Goal: Information Seeking & Learning: Learn about a topic

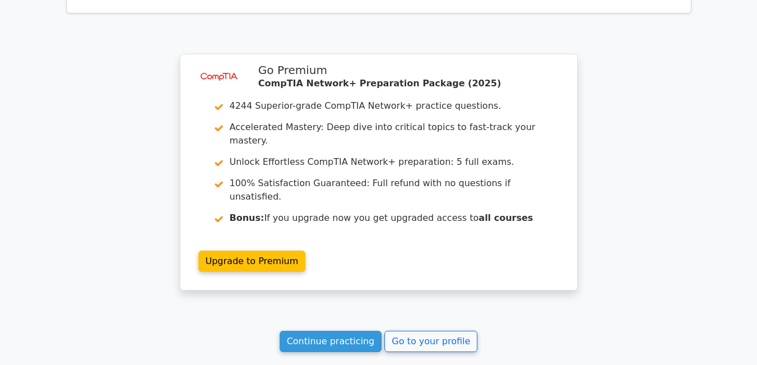
scroll to position [1725, 0]
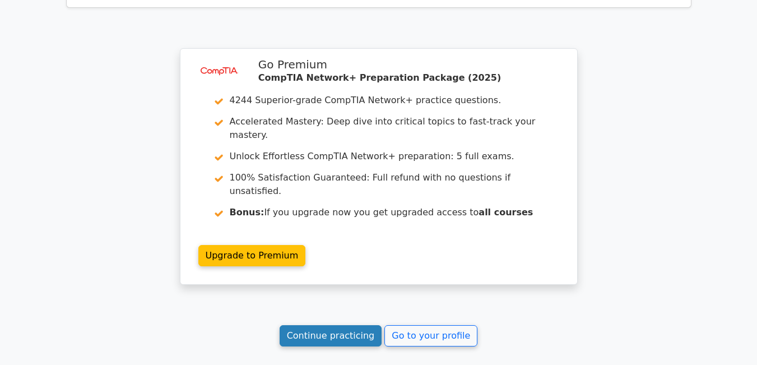
click at [299, 325] on link "Continue practicing" at bounding box center [330, 335] width 102 height 21
click at [340, 325] on link "Continue practicing" at bounding box center [330, 335] width 102 height 21
click at [308, 325] on link "Continue practicing" at bounding box center [330, 335] width 102 height 21
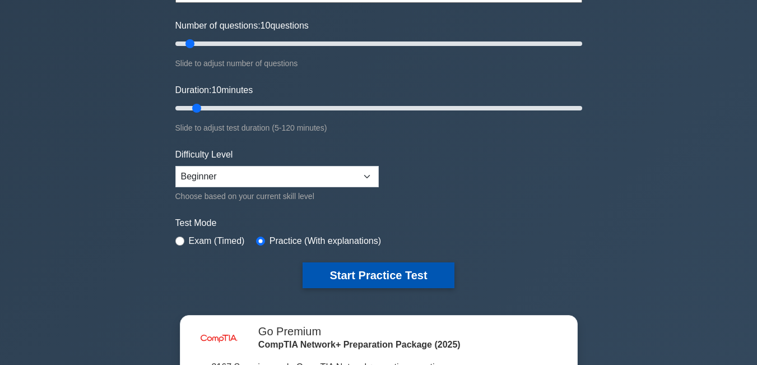
click at [384, 275] on button "Start Practice Test" at bounding box center [377, 275] width 151 height 26
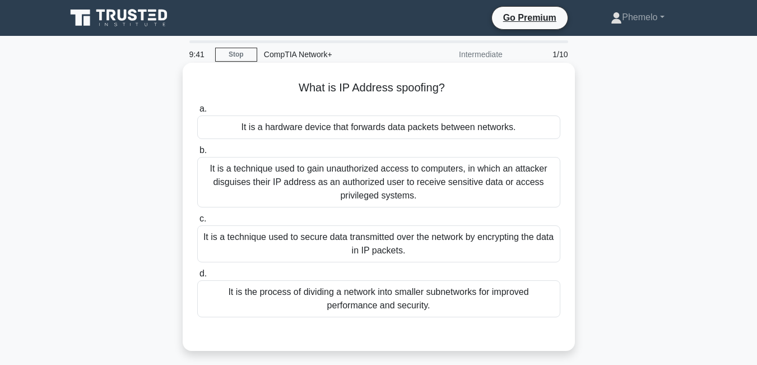
click at [386, 186] on div "It is a technique used to gain unauthorized access to computers, in which an at…" at bounding box center [378, 182] width 363 height 50
click at [197, 154] on input "b. It is a technique used to gain unauthorized access to computers, in which an…" at bounding box center [197, 150] width 0 height 7
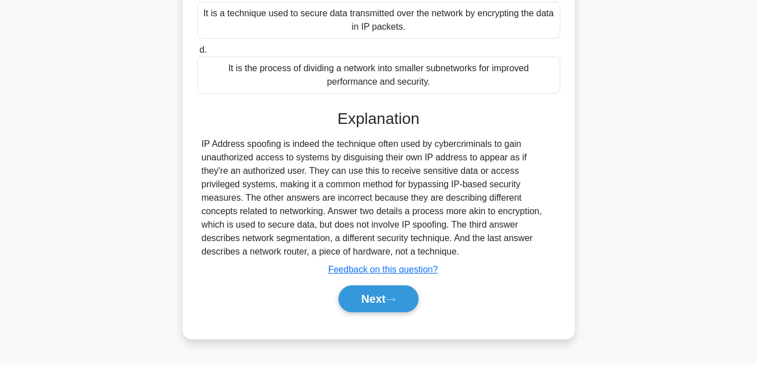
scroll to position [240, 0]
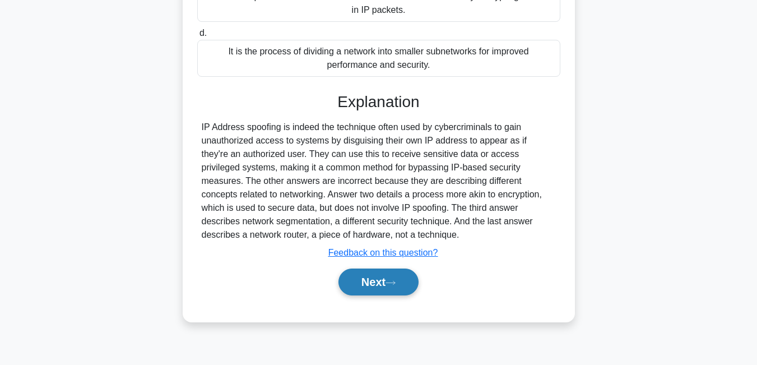
click at [397, 288] on button "Next" at bounding box center [378, 281] width 80 height 27
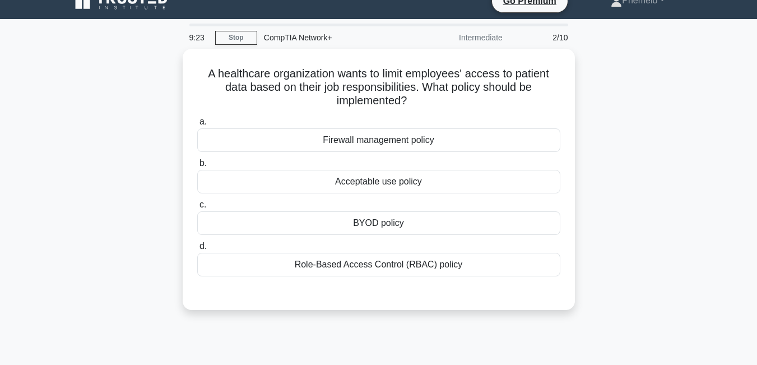
scroll to position [16, 0]
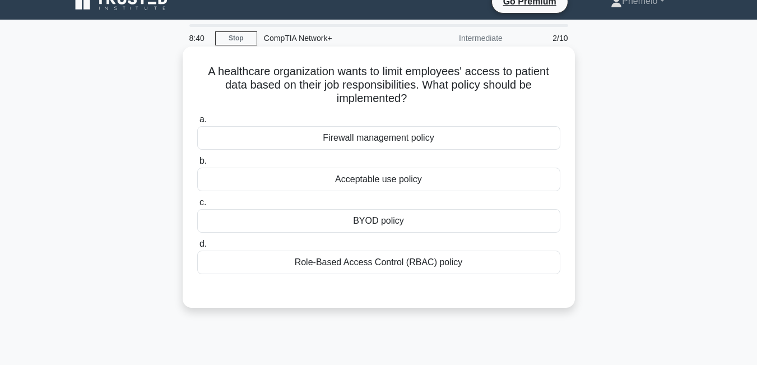
click at [425, 259] on div "Role-Based Access Control (RBAC) policy" at bounding box center [378, 262] width 363 height 24
click at [197, 248] on input "d. Role-Based Access Control (RBAC) policy" at bounding box center [197, 243] width 0 height 7
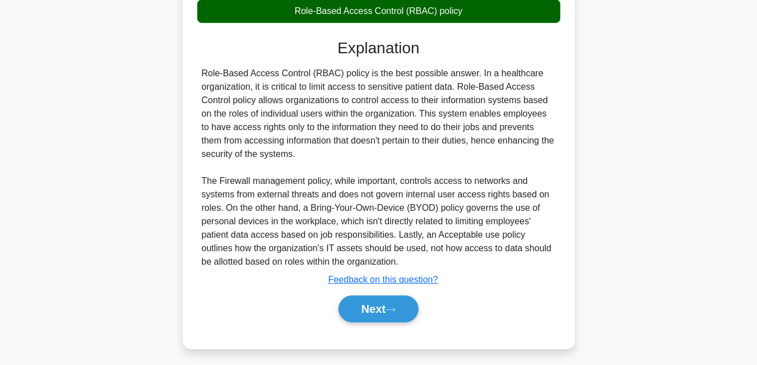
scroll to position [273, 0]
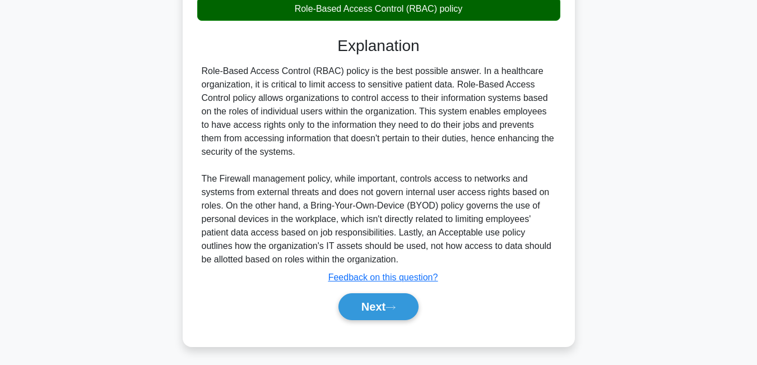
click at [338, 293] on button "Next" at bounding box center [378, 306] width 80 height 27
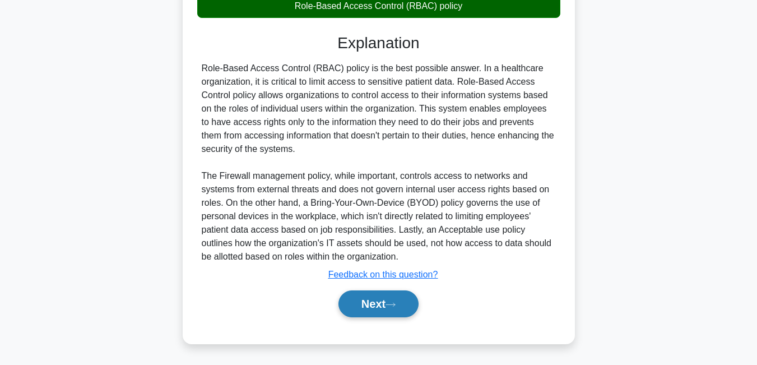
click at [384, 302] on button "Next" at bounding box center [378, 303] width 80 height 27
click at [406, 306] on button "Next" at bounding box center [378, 303] width 80 height 27
click at [395, 304] on icon at bounding box center [390, 303] width 9 height 3
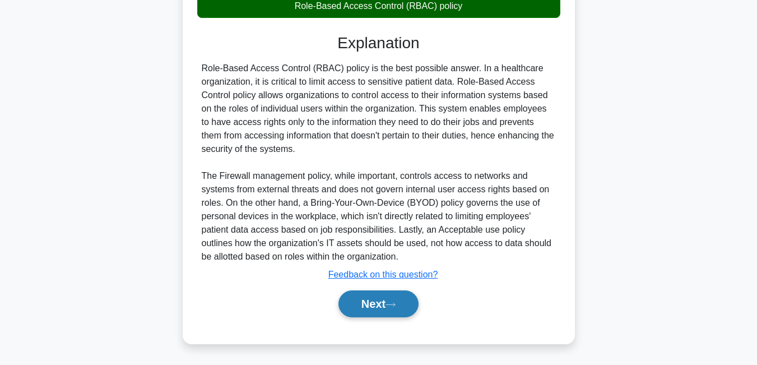
click at [395, 304] on icon at bounding box center [390, 303] width 9 height 3
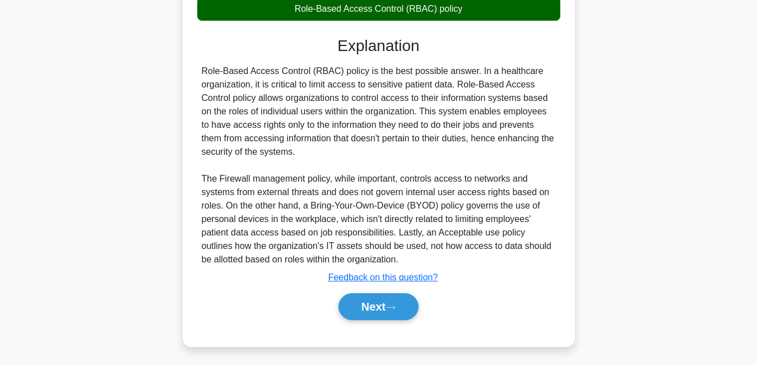
drag, startPoint x: 399, startPoint y: 304, endPoint x: 588, endPoint y: 307, distance: 188.2
click at [588, 307] on div "A healthcare organization wants to limit employees' access to patient data base…" at bounding box center [378, 76] width 638 height 566
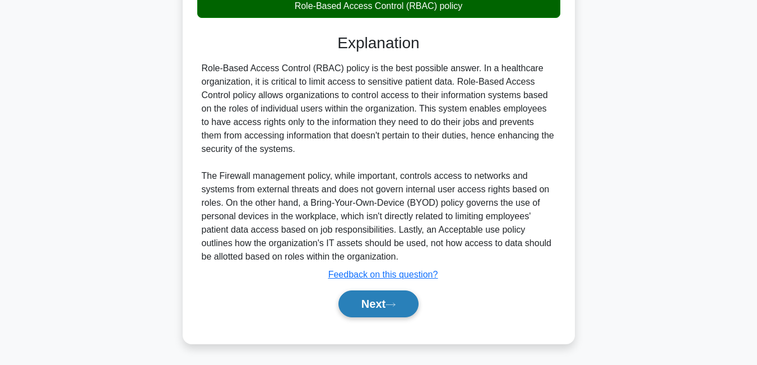
click at [403, 304] on button "Next" at bounding box center [378, 303] width 80 height 27
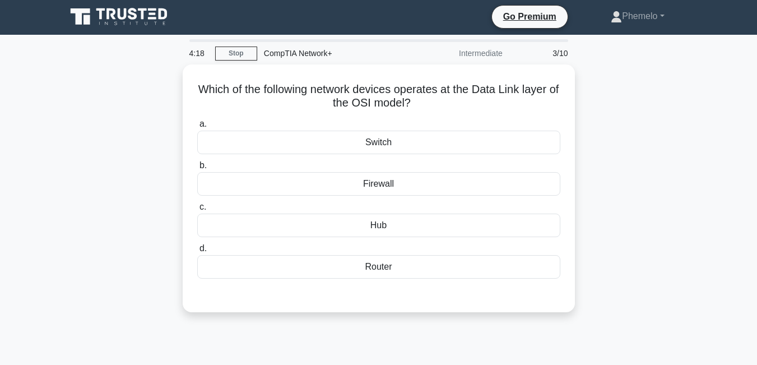
scroll to position [0, 0]
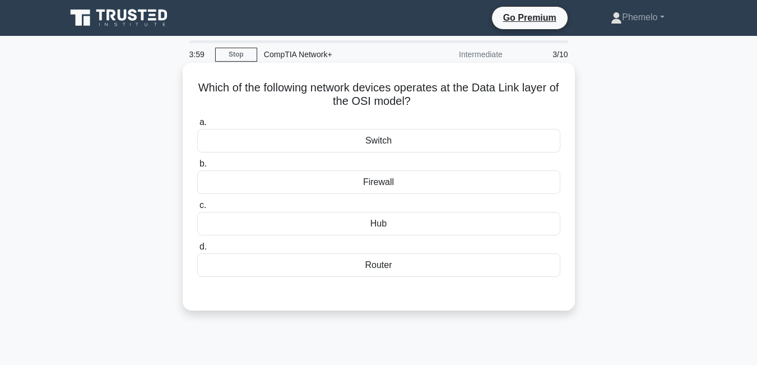
click at [405, 271] on div "Router" at bounding box center [378, 265] width 363 height 24
click at [197, 250] on input "d. Router" at bounding box center [197, 246] width 0 height 7
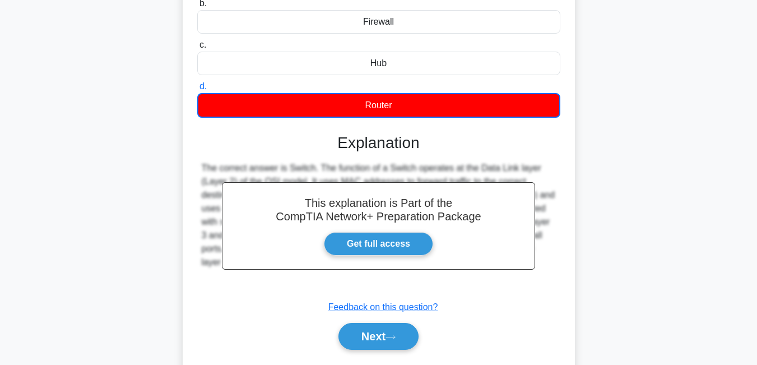
scroll to position [172, 0]
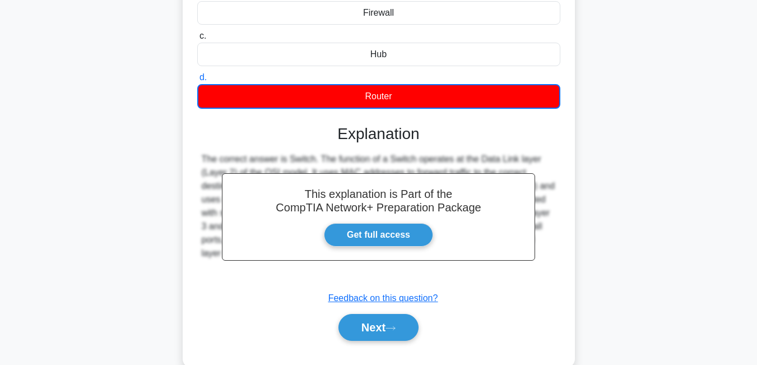
click at [197, 32] on input "c. Hub" at bounding box center [197, 35] width 0 height 7
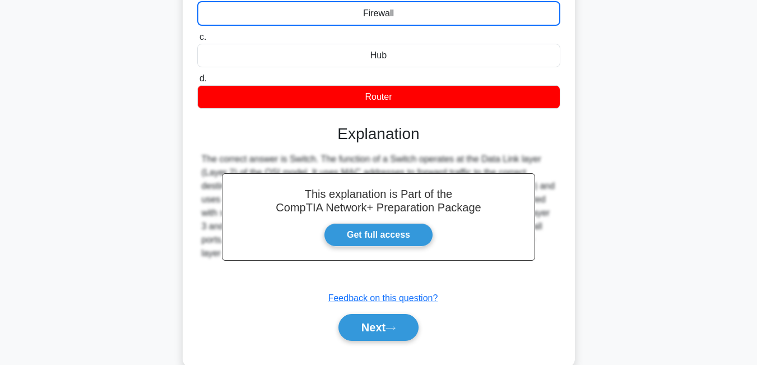
scroll to position [15, 0]
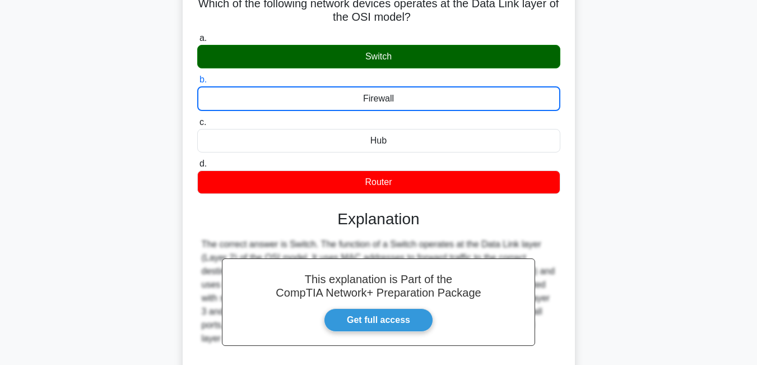
click at [197, 35] on input "a. Switch" at bounding box center [197, 38] width 0 height 7
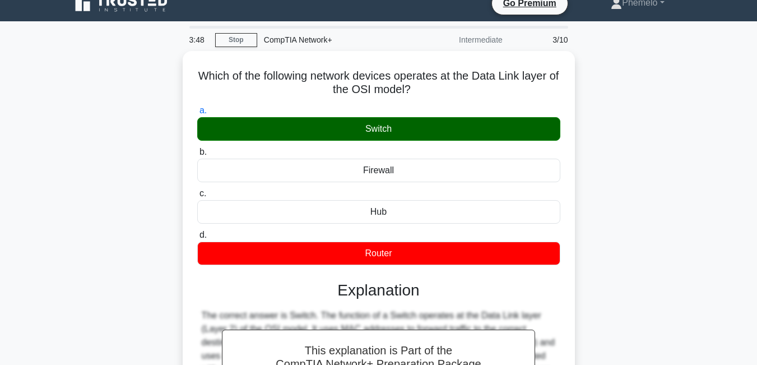
click at [197, 231] on input "d. Router" at bounding box center [197, 234] width 0 height 7
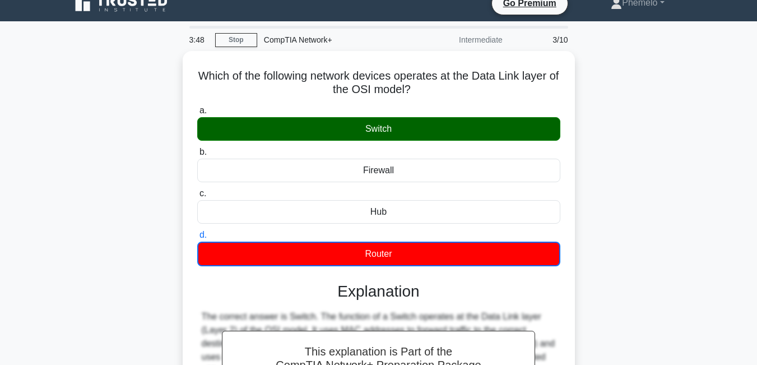
scroll to position [0, 0]
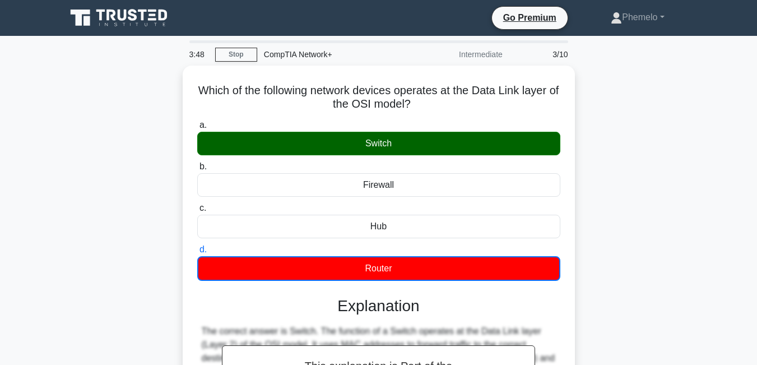
click at [197, 204] on input "c. Hub" at bounding box center [197, 207] width 0 height 7
